Goal: Task Accomplishment & Management: Use online tool/utility

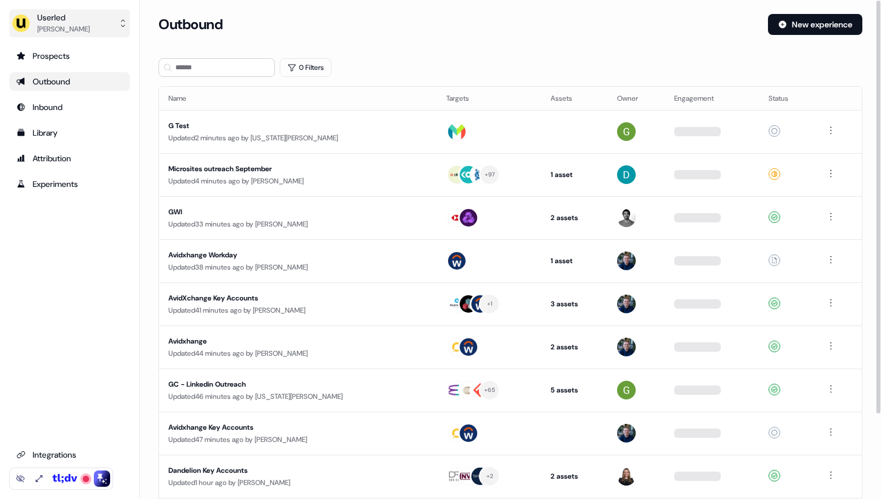
click at [86, 17] on div "Userled" at bounding box center [63, 18] width 52 height 12
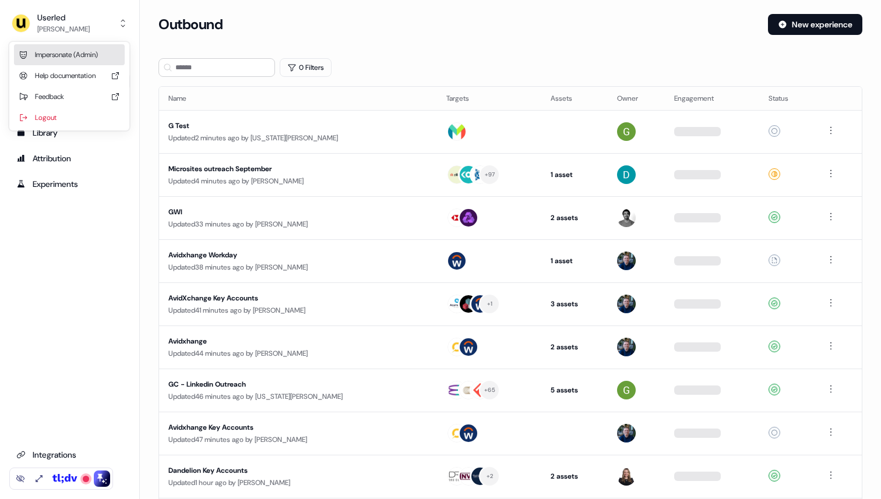
click at [65, 62] on div "Impersonate (Admin)" at bounding box center [69, 54] width 111 height 21
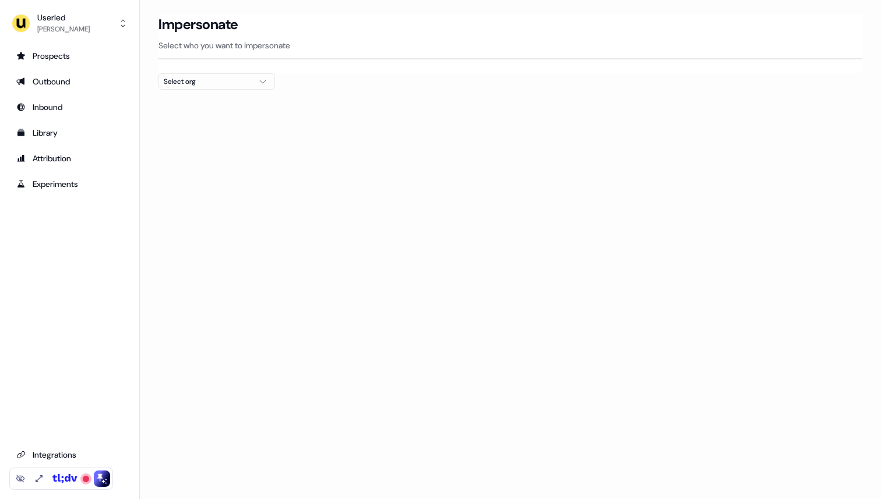
click at [181, 89] on button "Select org" at bounding box center [217, 81] width 117 height 16
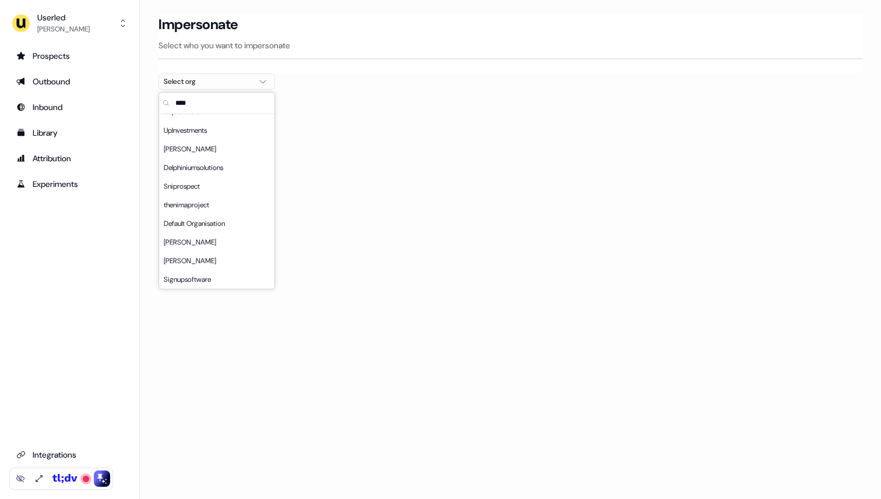
scroll to position [19, 0]
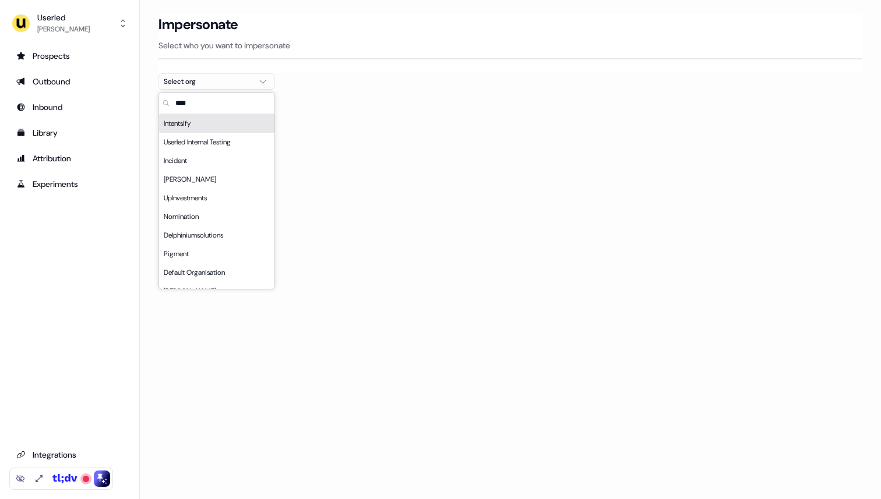
type input "****"
click at [193, 121] on div "Intentsify" at bounding box center [216, 123] width 115 height 19
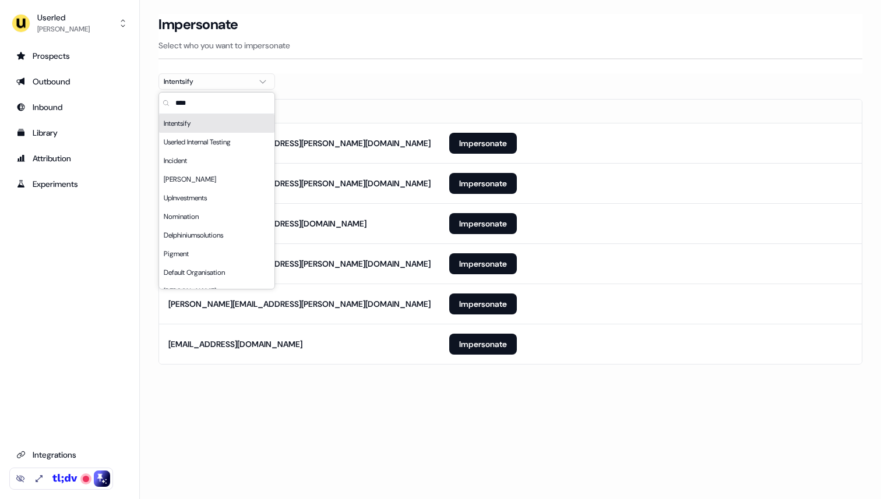
click at [367, 45] on p "Select who you want to impersonate" at bounding box center [511, 46] width 704 height 12
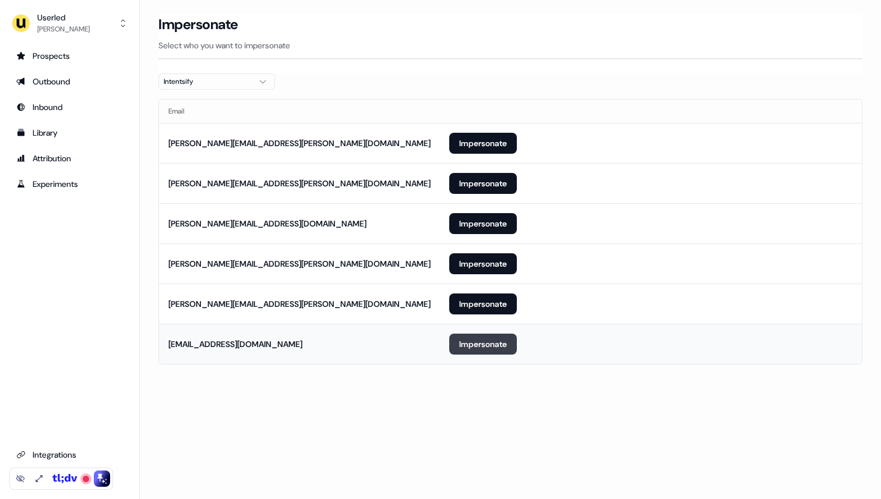
click at [476, 345] on button "Impersonate" at bounding box center [483, 344] width 68 height 21
